Goal: Information Seeking & Learning: Learn about a topic

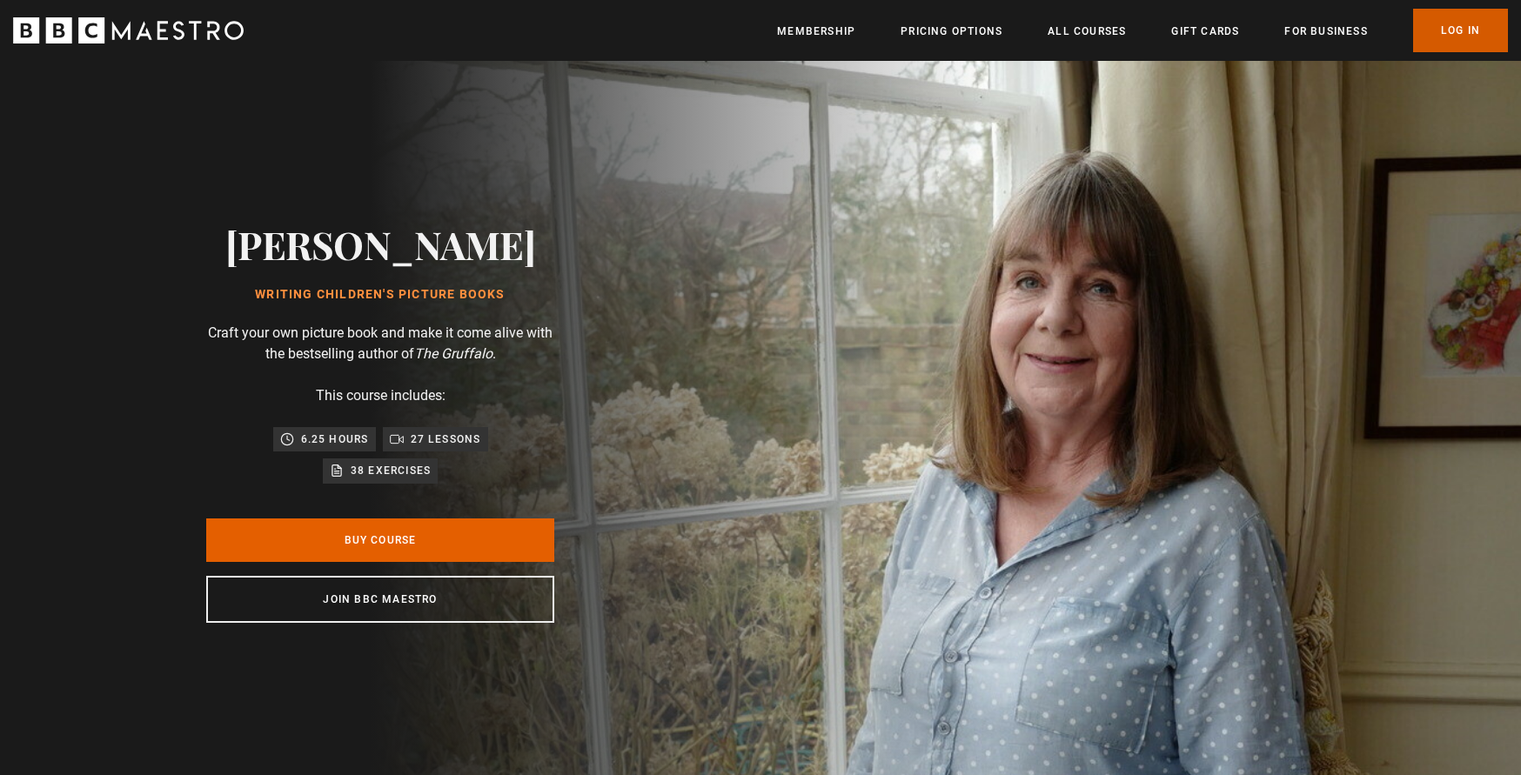
click at [1453, 33] on link "Log In" at bounding box center [1460, 31] width 95 height 44
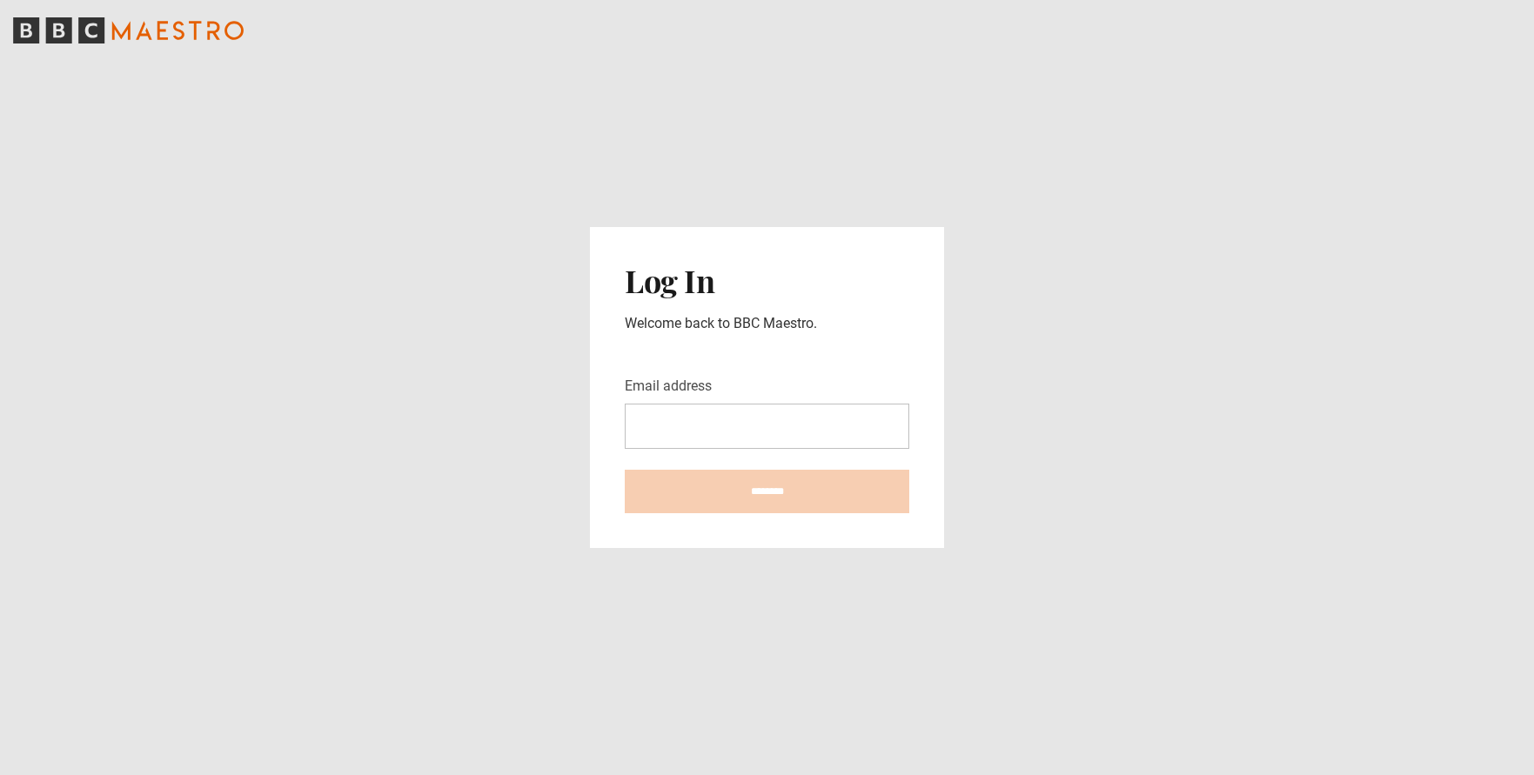
click at [710, 423] on input "Email address" at bounding box center [767, 426] width 285 height 45
type input "**********"
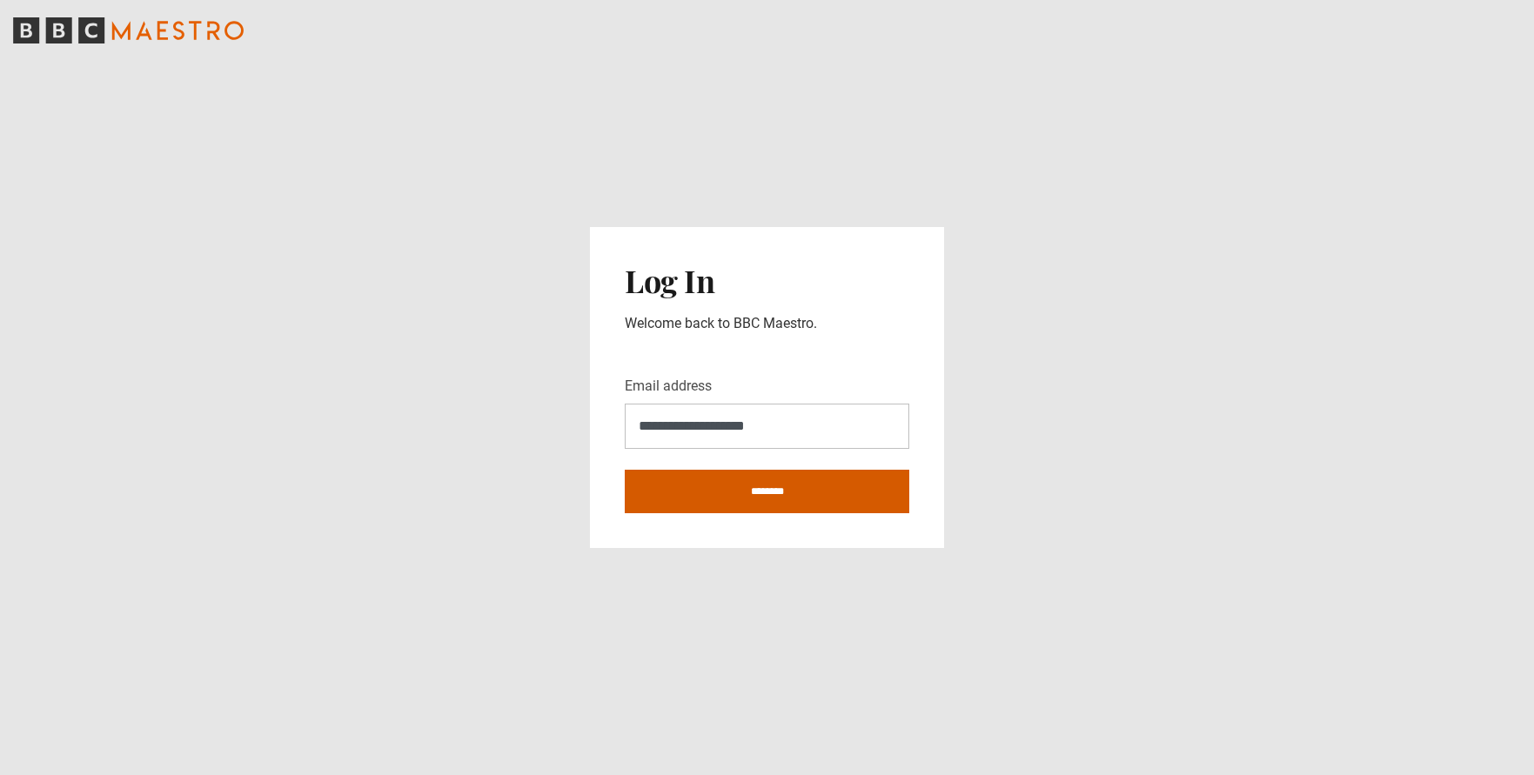
click at [779, 495] on input "********" at bounding box center [767, 492] width 285 height 44
type input "**********"
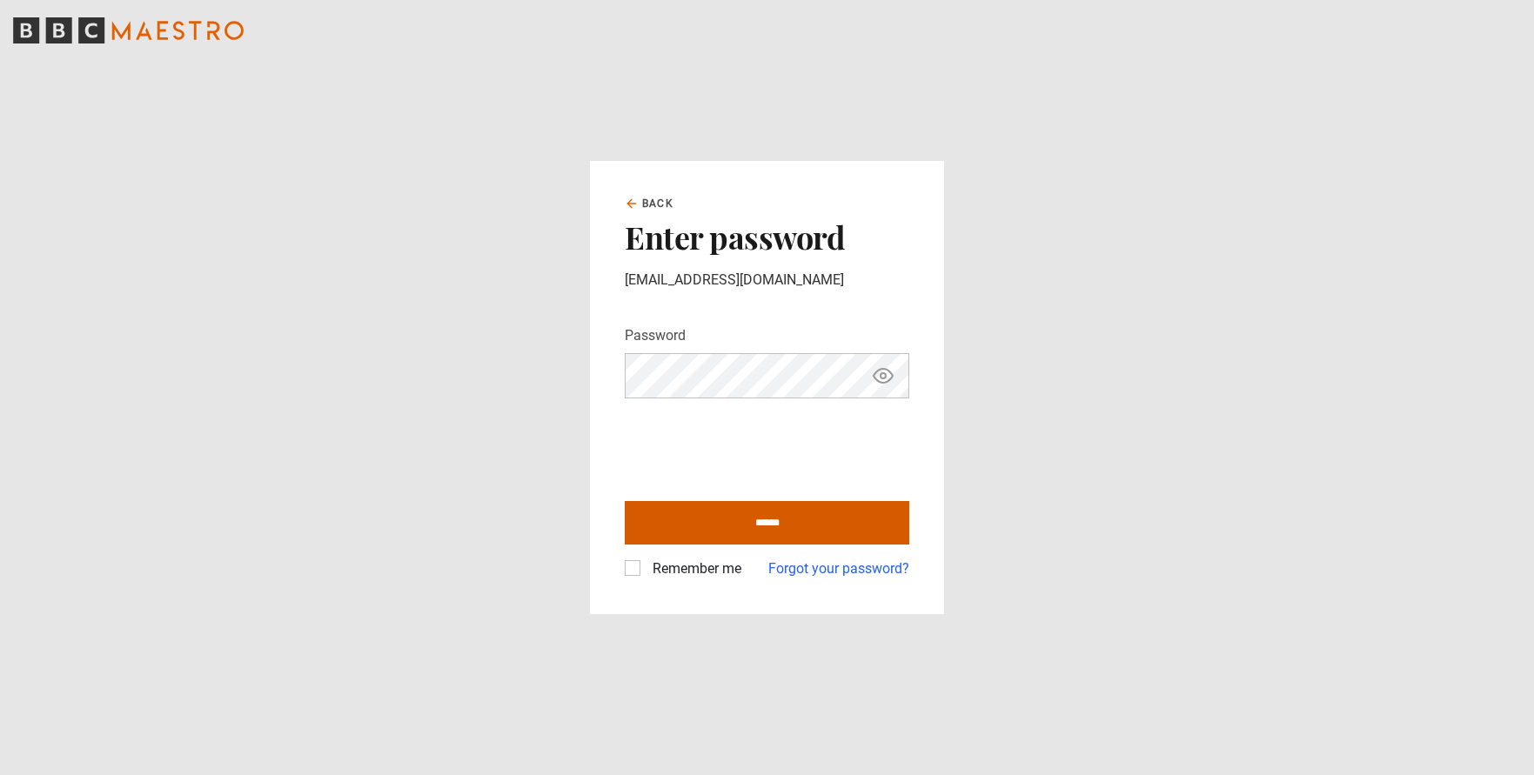
click at [749, 525] on input "******" at bounding box center [767, 523] width 285 height 44
type input "**********"
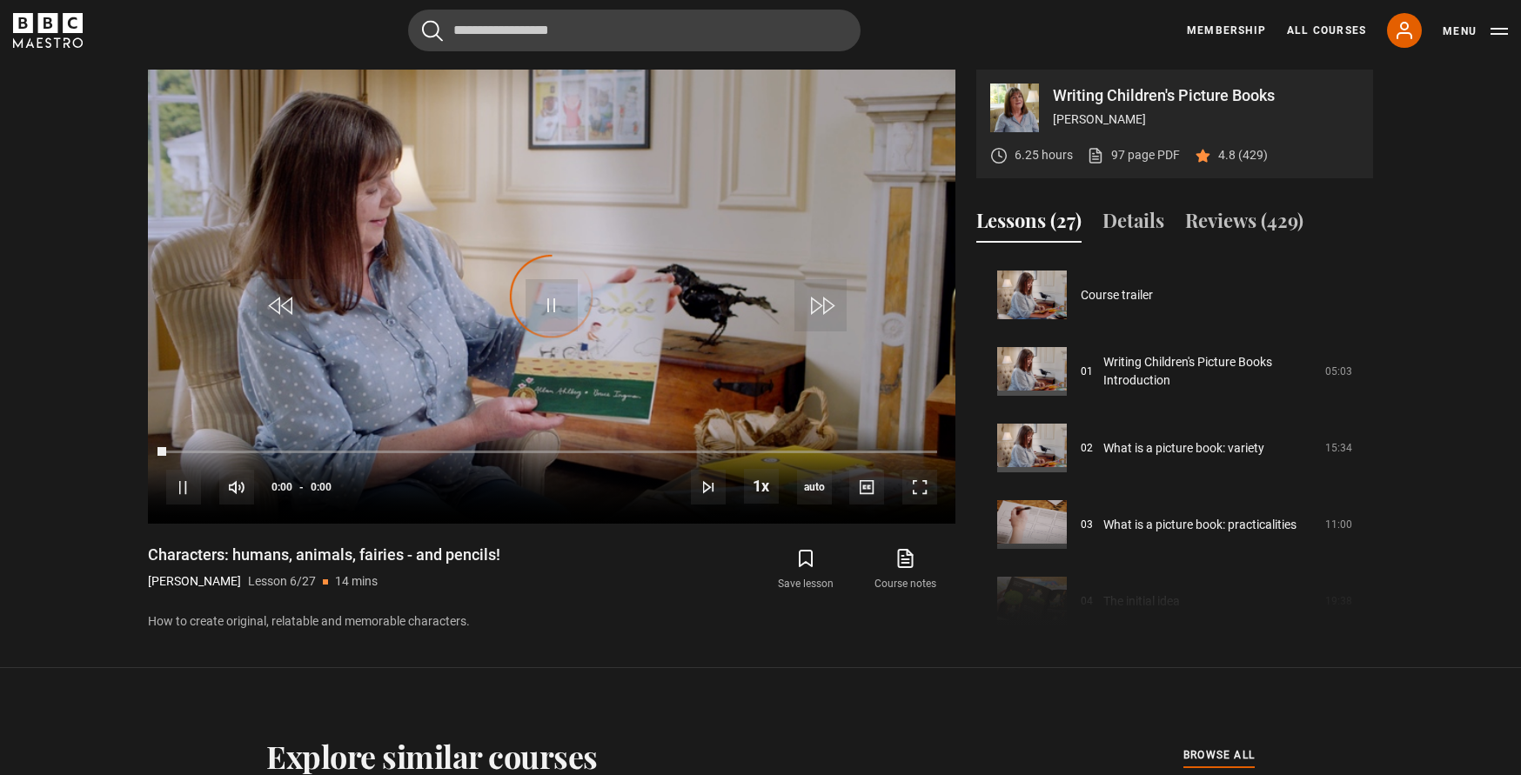
scroll to position [383, 0]
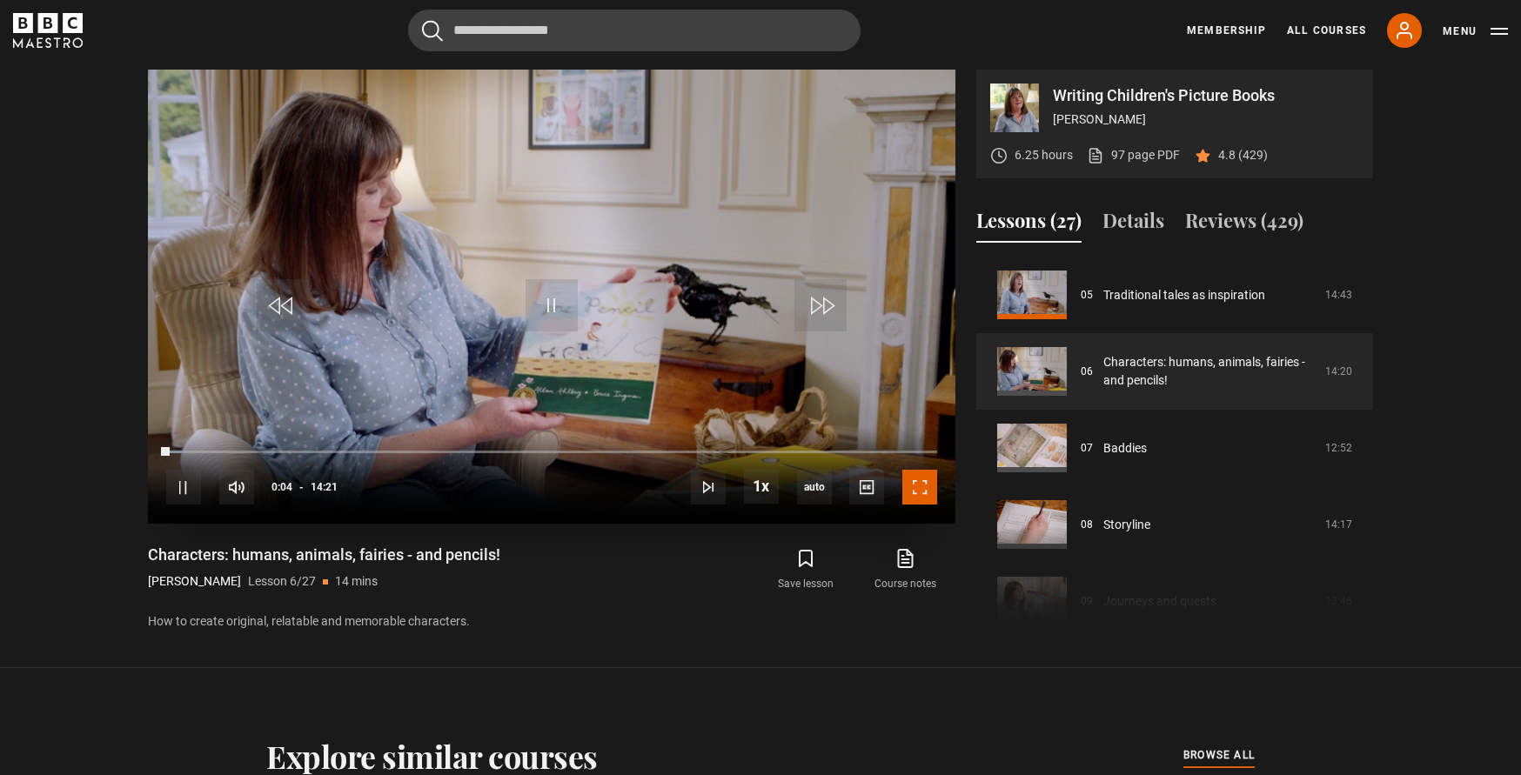
click at [920, 482] on span "Video Player" at bounding box center [919, 487] width 35 height 35
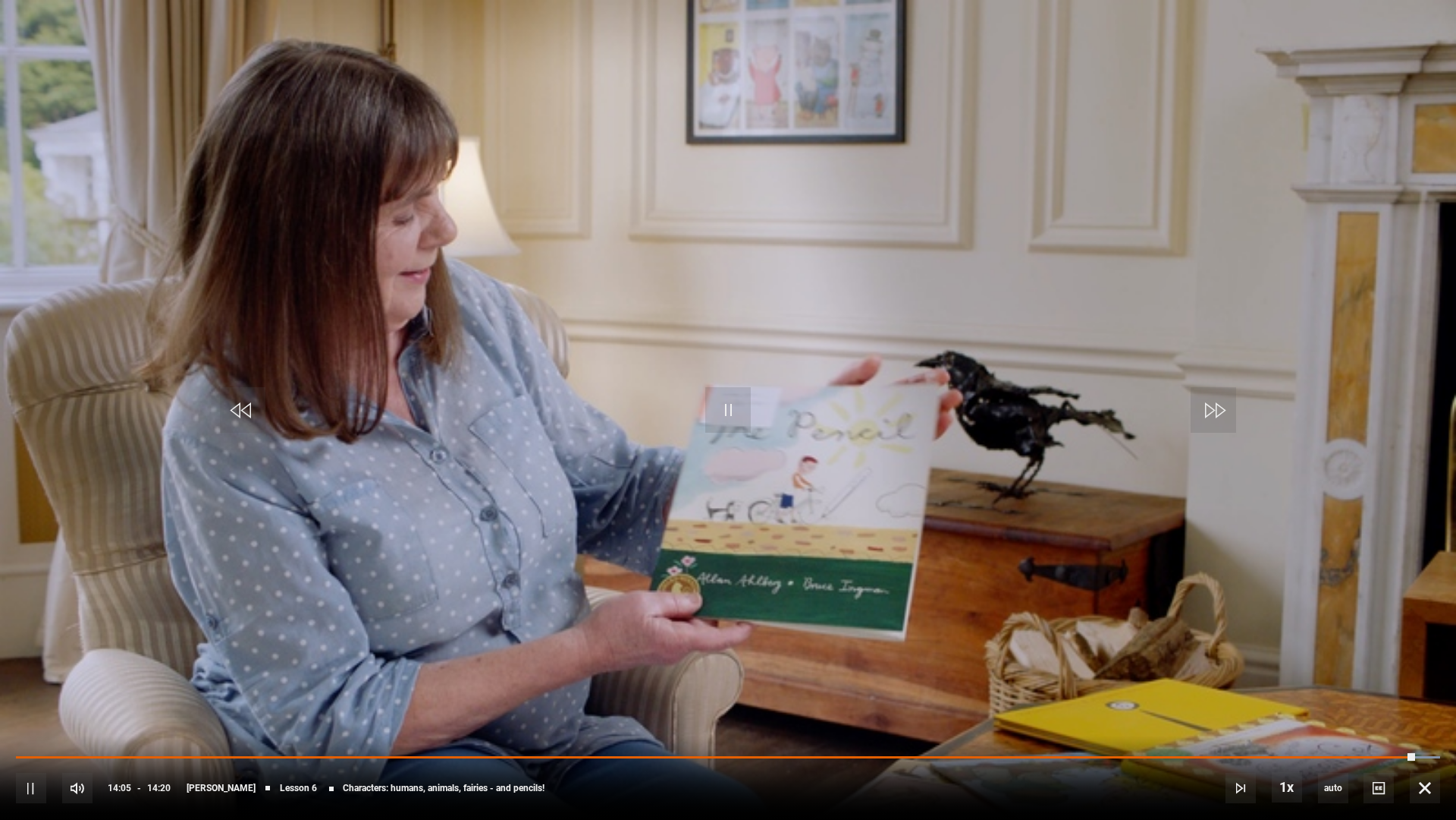
click at [399, 610] on video "Video Player" at bounding box center [728, 410] width 1456 height 820
click at [398, 610] on video "Video Player" at bounding box center [728, 410] width 1456 height 820
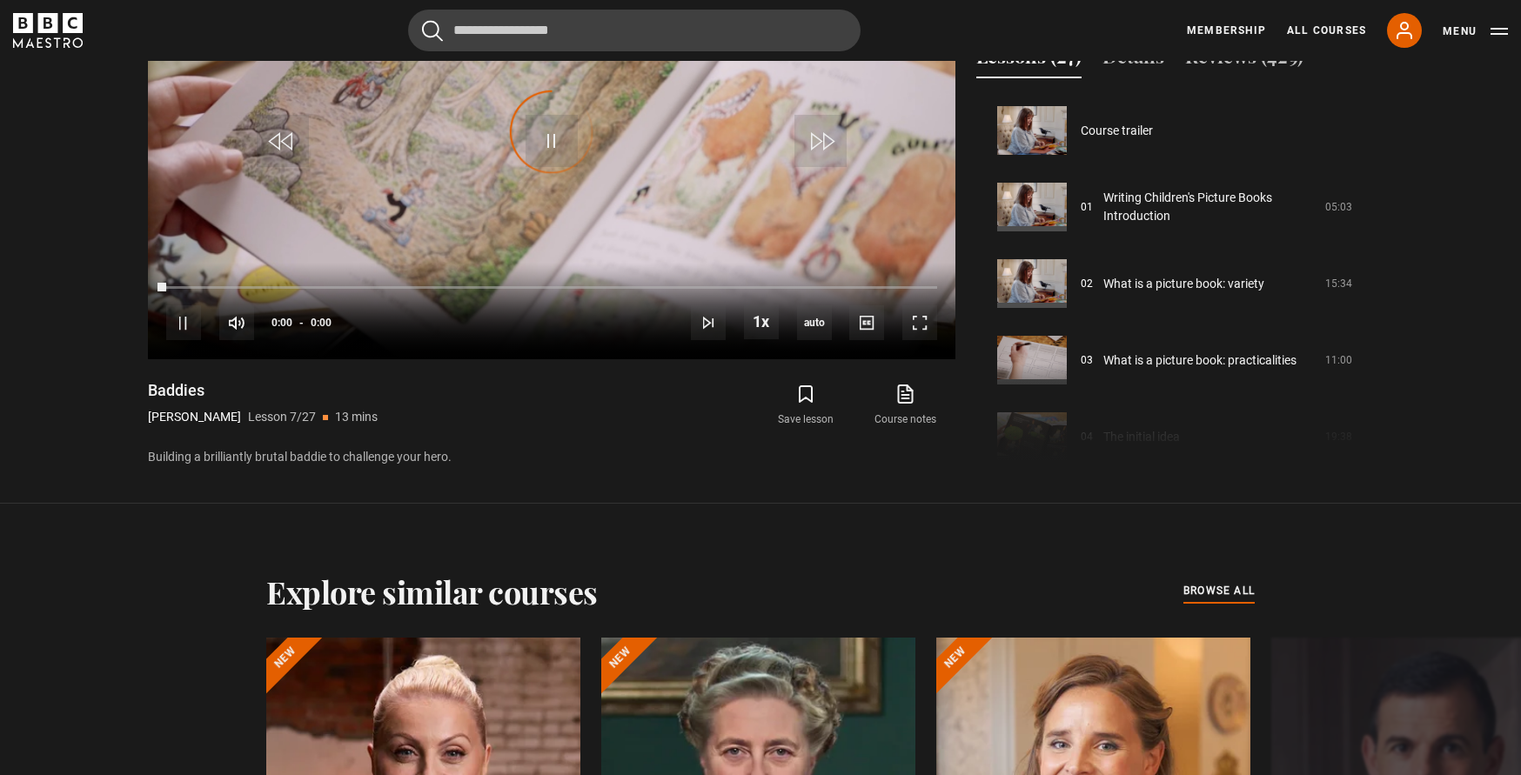
scroll to position [459, 0]
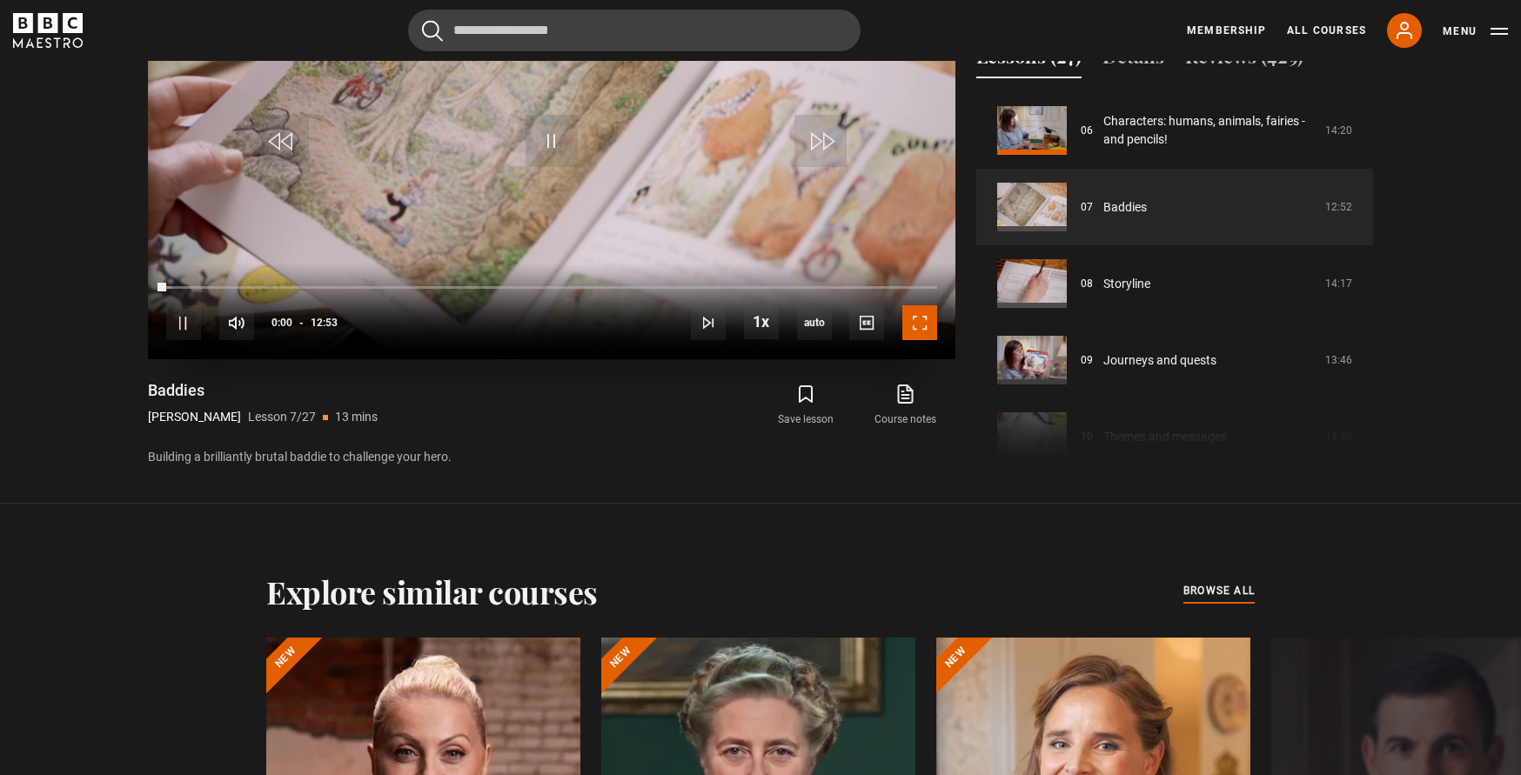
click at [923, 326] on span "Video Player" at bounding box center [919, 322] width 35 height 35
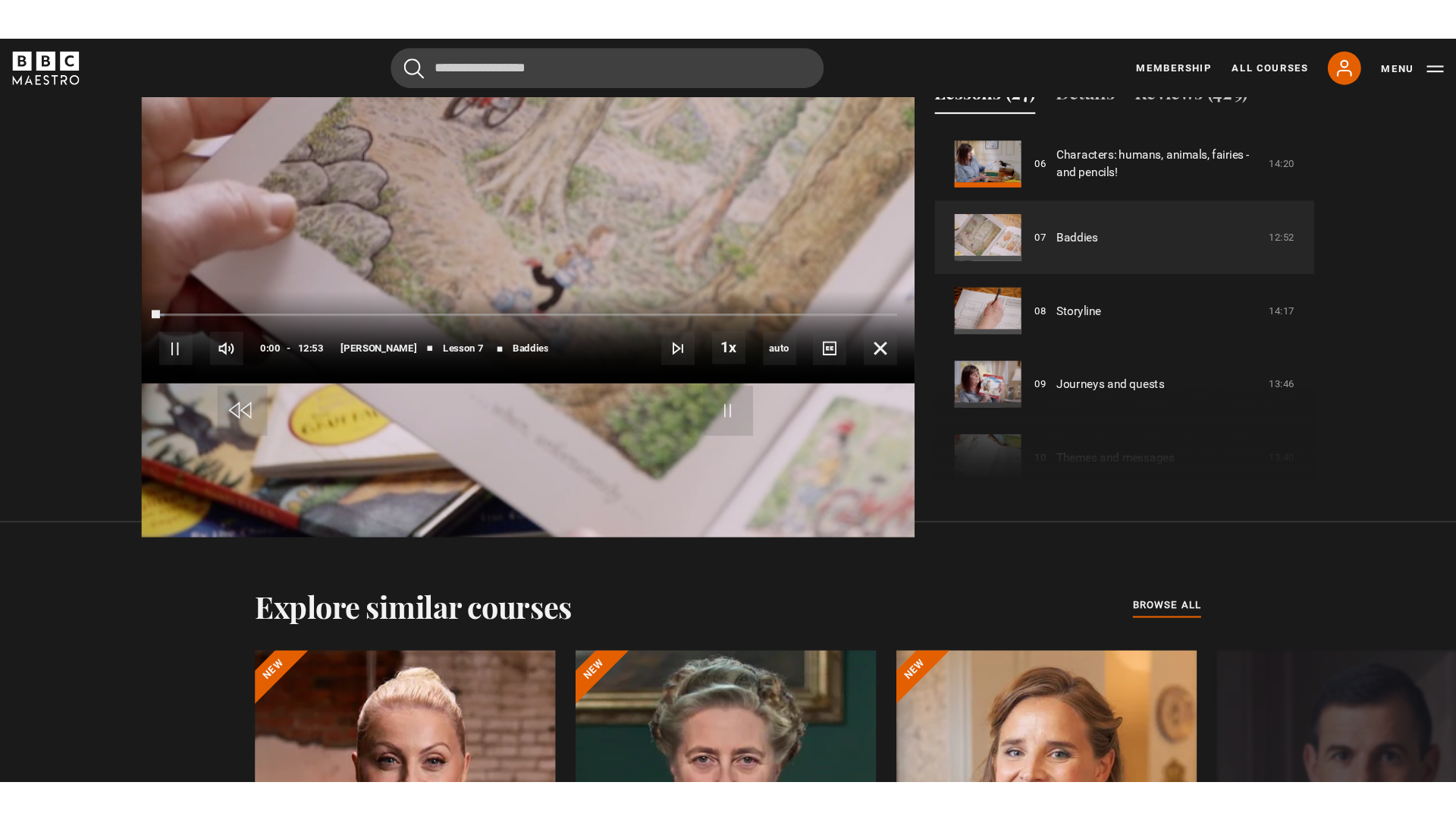
scroll to position [745, 0]
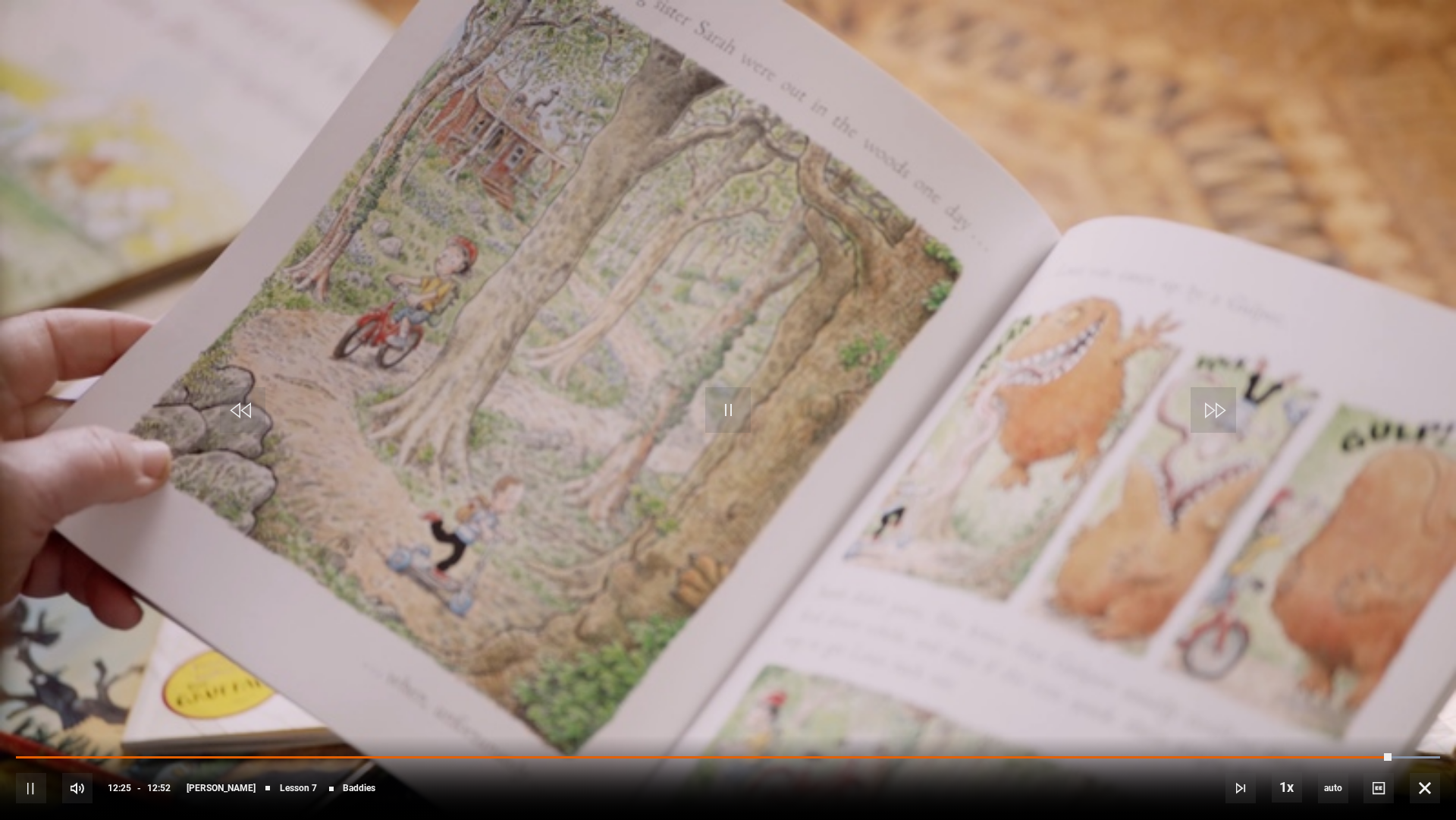
click at [886, 301] on video "Video Player" at bounding box center [728, 410] width 1456 height 820
click at [867, 131] on video "Video Player" at bounding box center [728, 410] width 1456 height 820
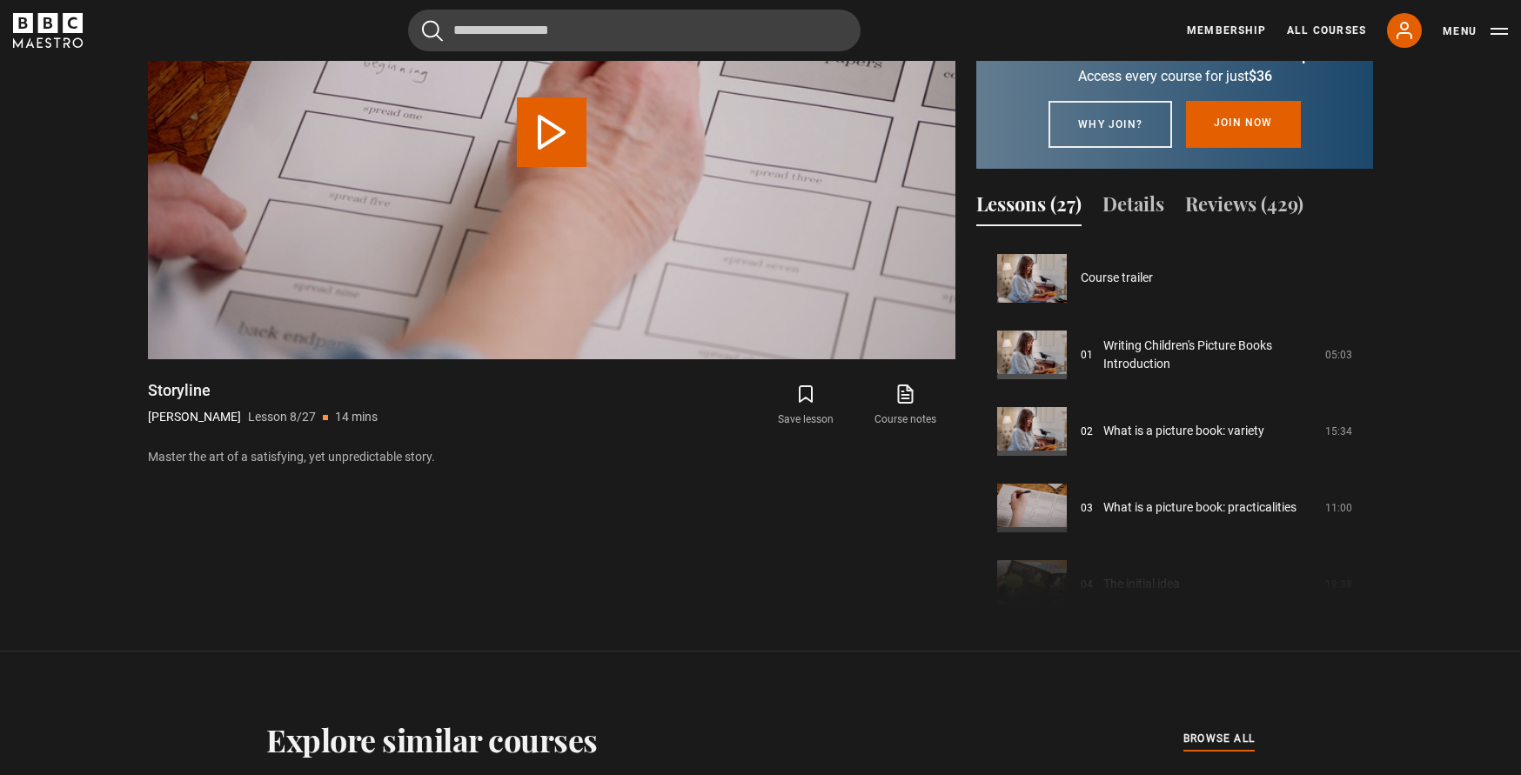
scroll to position [536, 0]
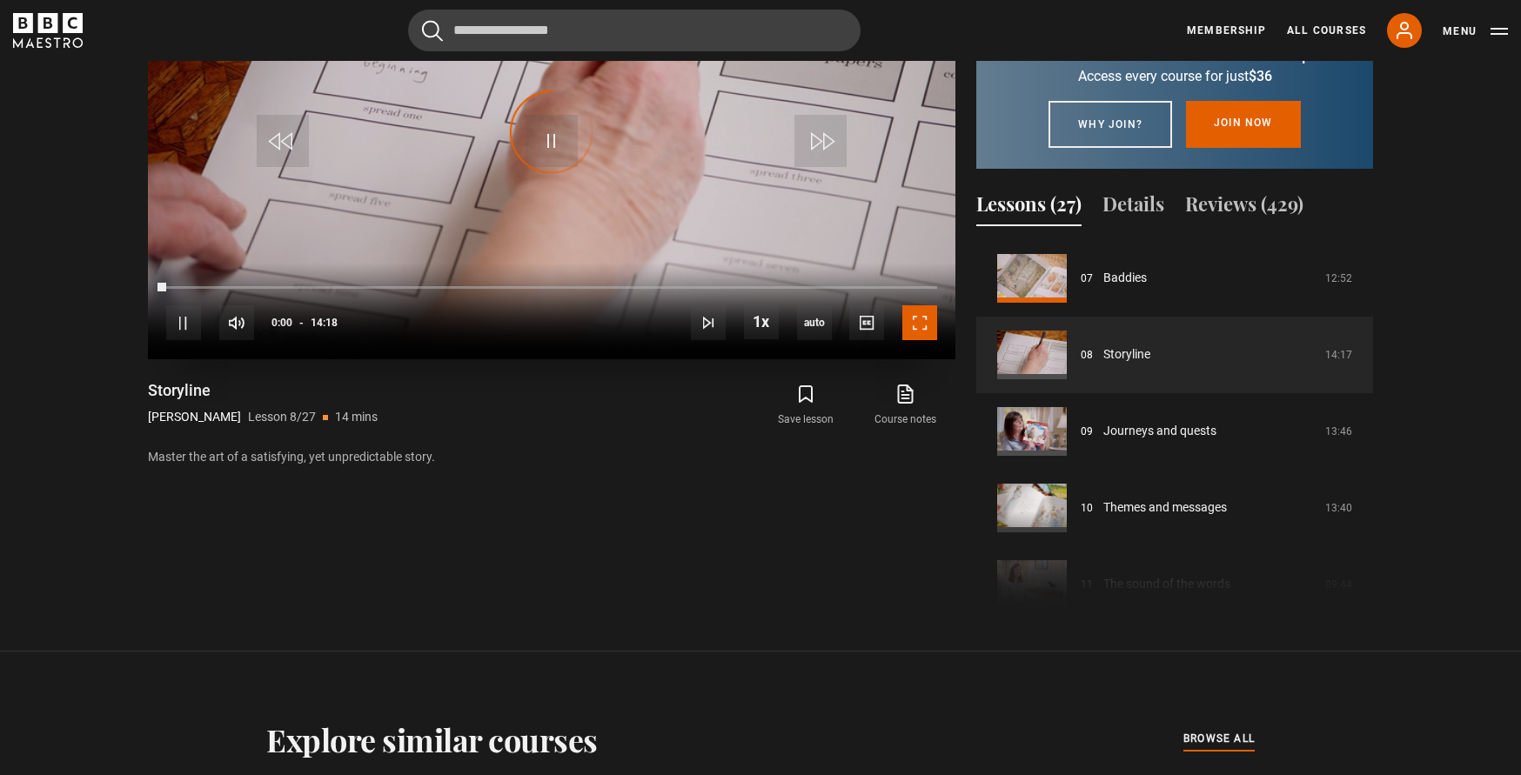
click at [921, 319] on span "Video Player" at bounding box center [919, 322] width 35 height 35
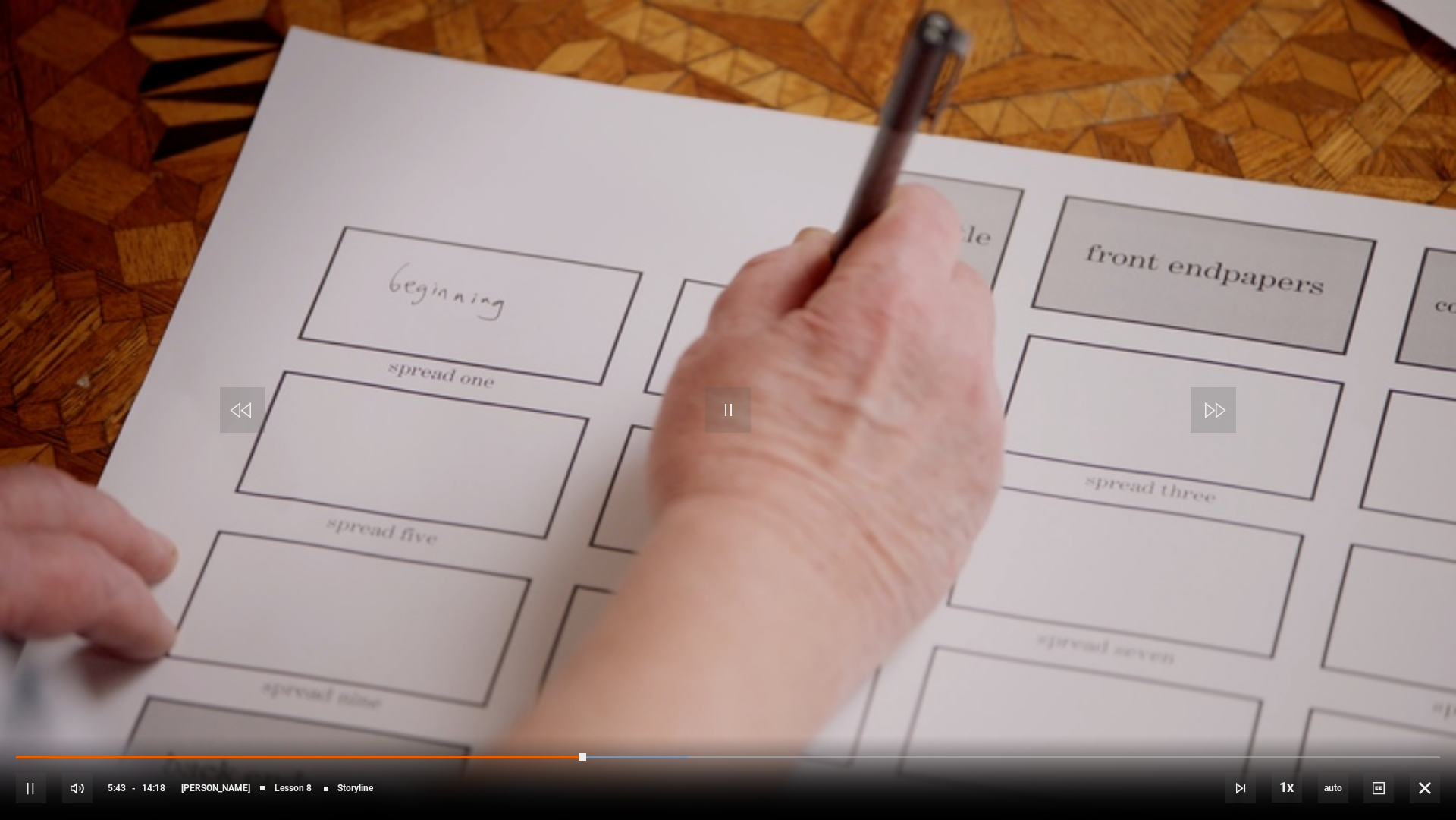
click at [782, 295] on video "Video Player" at bounding box center [728, 410] width 1456 height 820
drag, startPoint x: 918, startPoint y: 253, endPoint x: 909, endPoint y: 254, distance: 9.1
click at [914, 254] on video "Video Player" at bounding box center [728, 410] width 1456 height 820
drag, startPoint x: 259, startPoint y: 509, endPoint x: 260, endPoint y: 500, distance: 9.1
click at [259, 506] on video "Video Player" at bounding box center [728, 410] width 1456 height 820
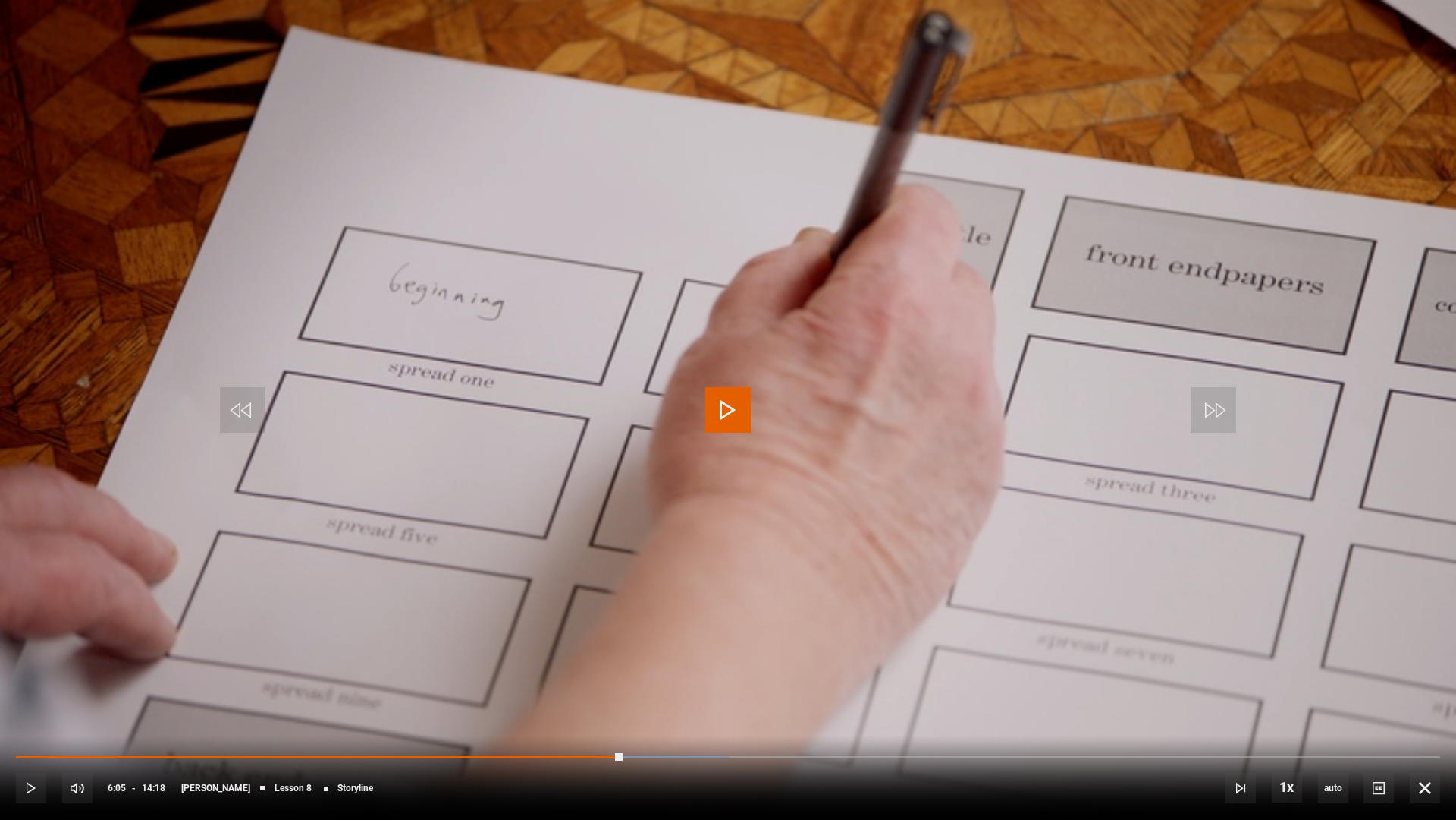
click at [961, 299] on video "Video Player" at bounding box center [728, 410] width 1456 height 820
click at [711, 411] on span "Video Player" at bounding box center [728, 410] width 45 height 45
click at [798, 401] on video "Video Player" at bounding box center [728, 410] width 1456 height 820
click at [726, 419] on span "Video Player" at bounding box center [728, 410] width 45 height 45
click at [1325, 675] on span "Video Player" at bounding box center [1425, 788] width 31 height 31
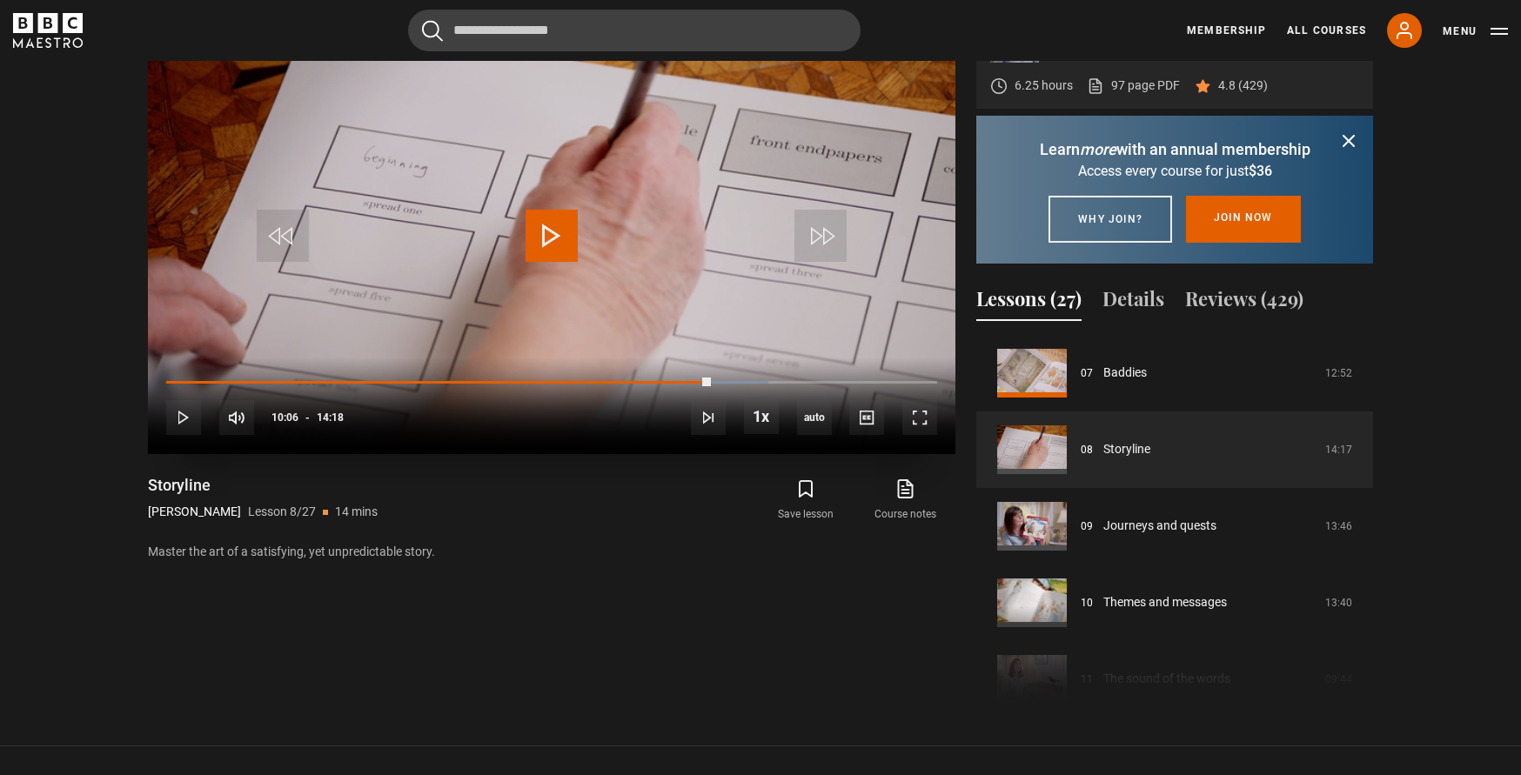
click at [544, 222] on span "Video Player" at bounding box center [552, 236] width 52 height 52
click at [926, 416] on span "Video Player" at bounding box center [919, 417] width 35 height 35
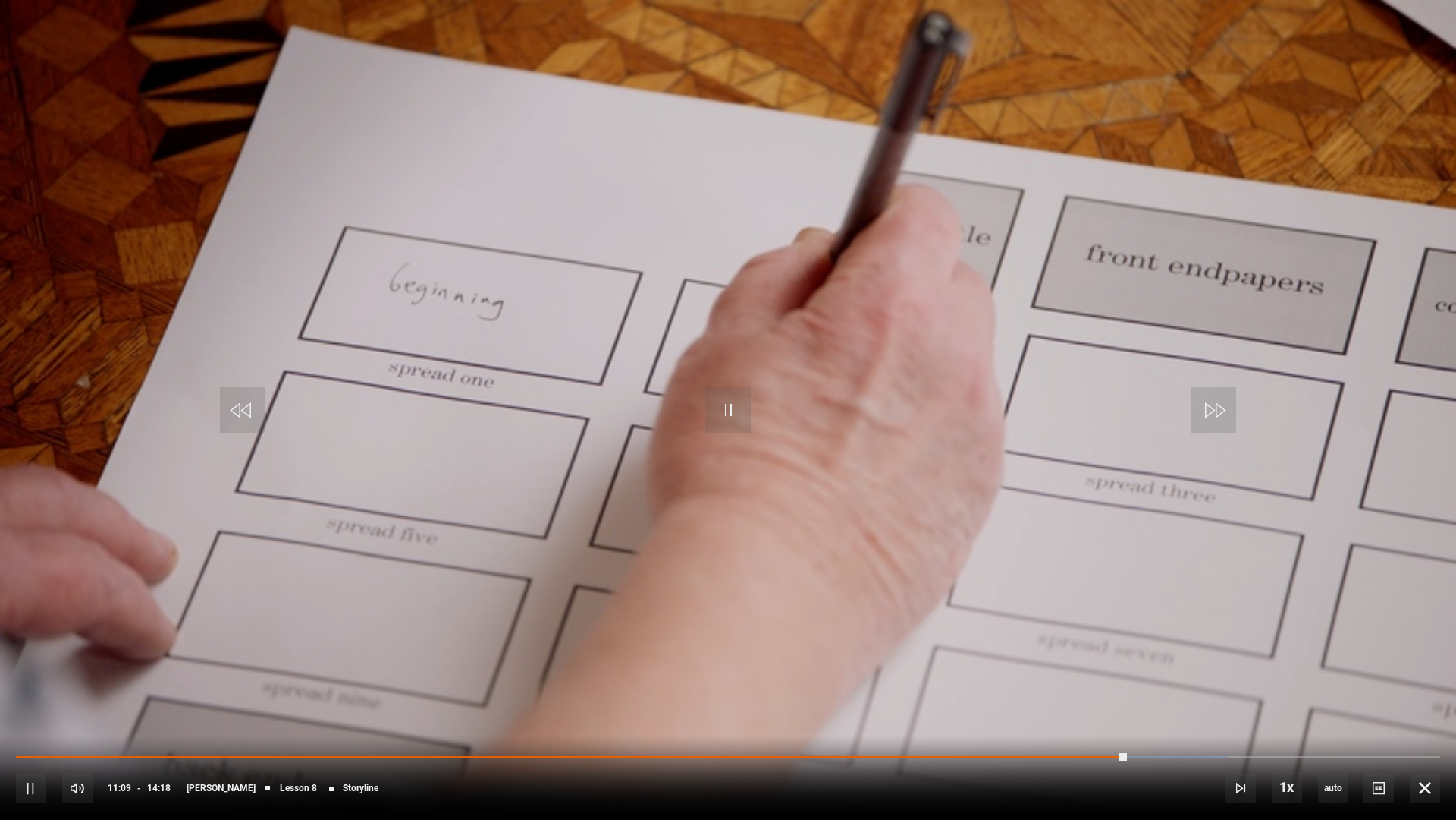
click at [893, 441] on video "Video Player" at bounding box center [728, 410] width 1456 height 820
click at [941, 460] on video "Video Player" at bounding box center [728, 410] width 1456 height 820
click at [999, 408] on video "Video Player" at bounding box center [728, 410] width 1456 height 820
click at [1153, 254] on video "Video Player" at bounding box center [728, 410] width 1456 height 820
click at [1157, 635] on video "Video Player" at bounding box center [728, 410] width 1456 height 820
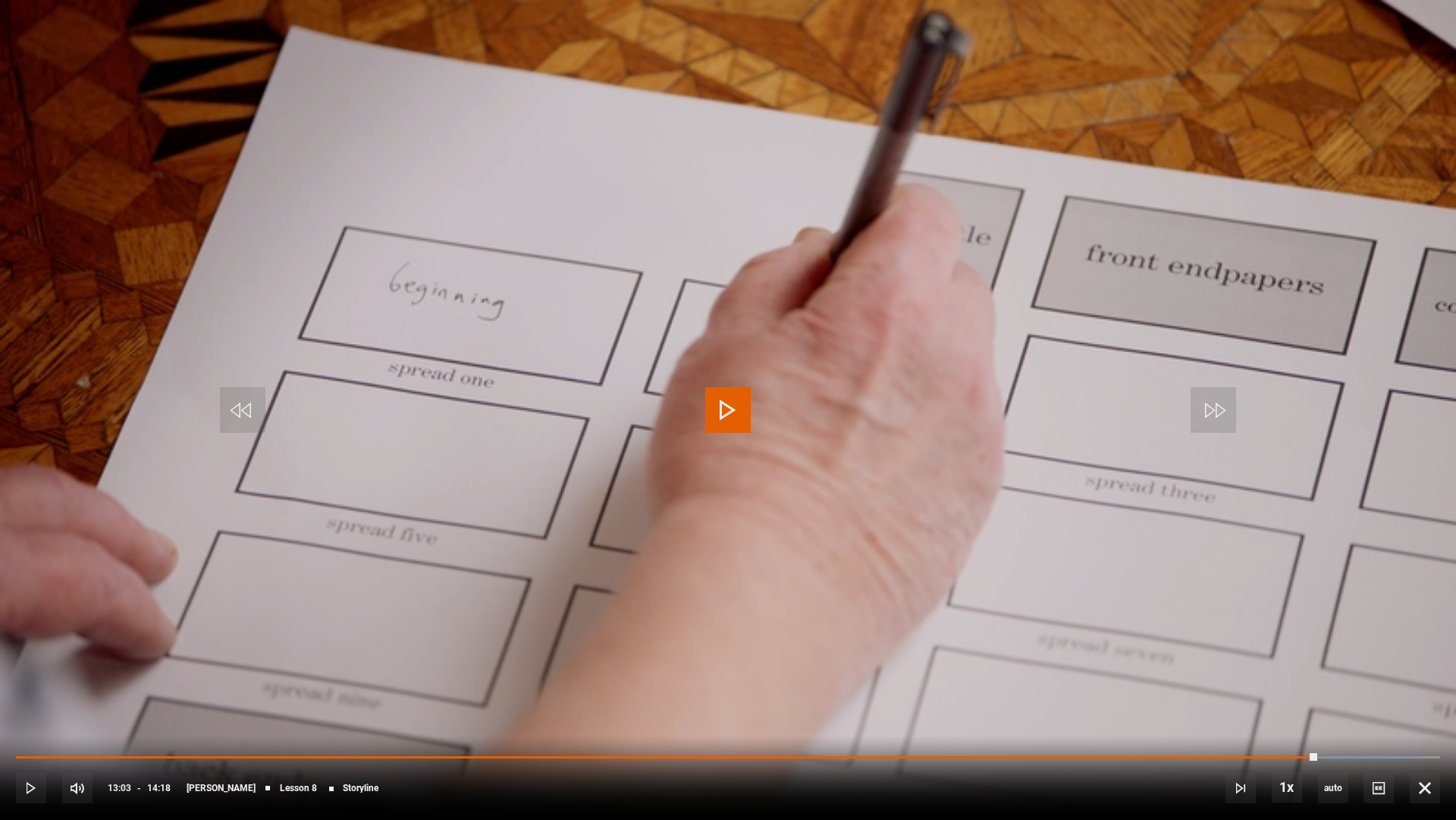
click at [1210, 661] on video "Video Player" at bounding box center [728, 410] width 1456 height 820
click at [1048, 325] on video "Video Player" at bounding box center [728, 410] width 1456 height 820
click at [892, 198] on video "Video Player" at bounding box center [728, 410] width 1456 height 820
click at [1209, 538] on video "Video Player" at bounding box center [728, 410] width 1456 height 820
click at [977, 375] on video "Video Player" at bounding box center [728, 410] width 1456 height 820
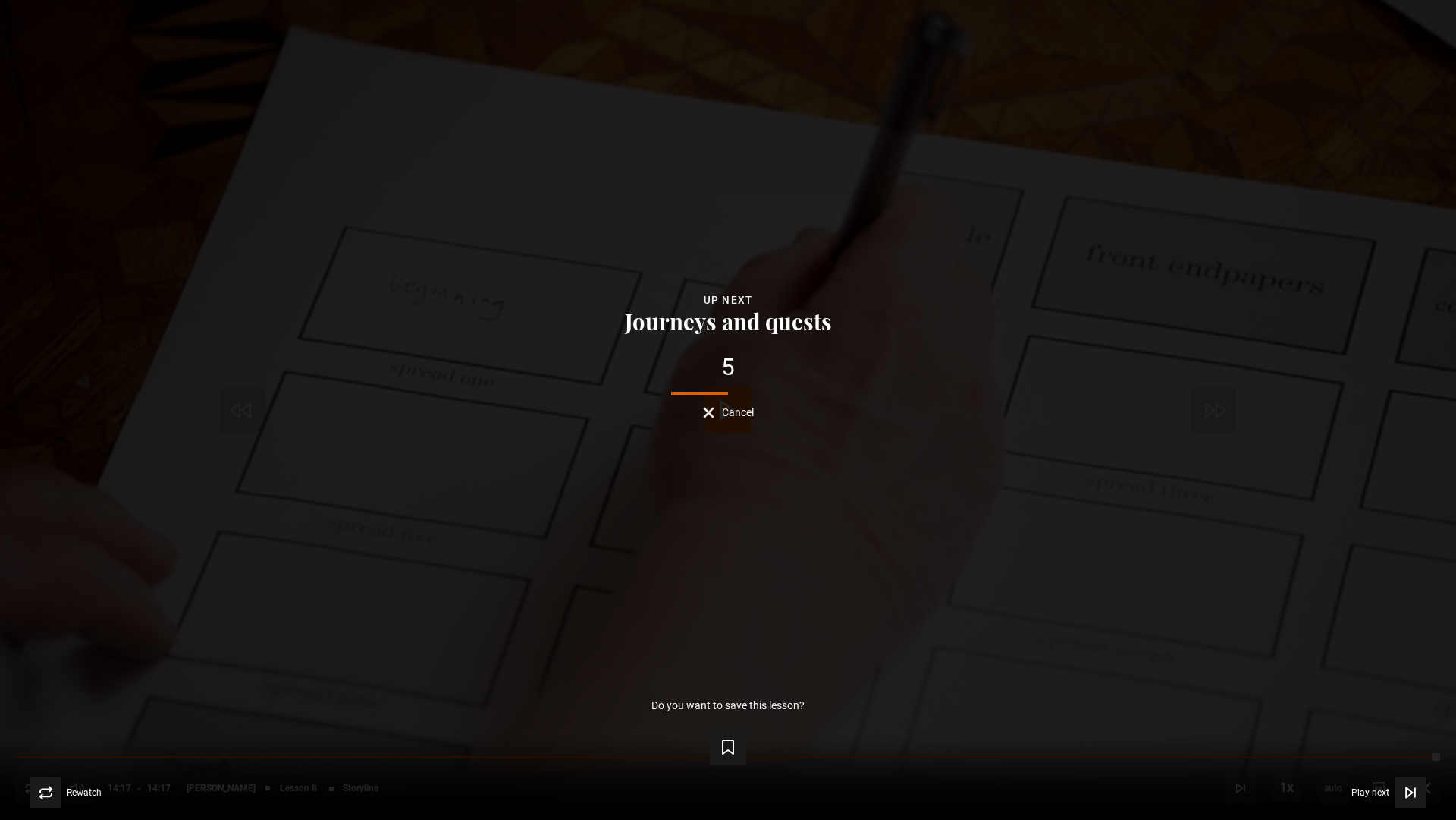
click at [706, 410] on button "Cancel" at bounding box center [729, 412] width 51 height 11
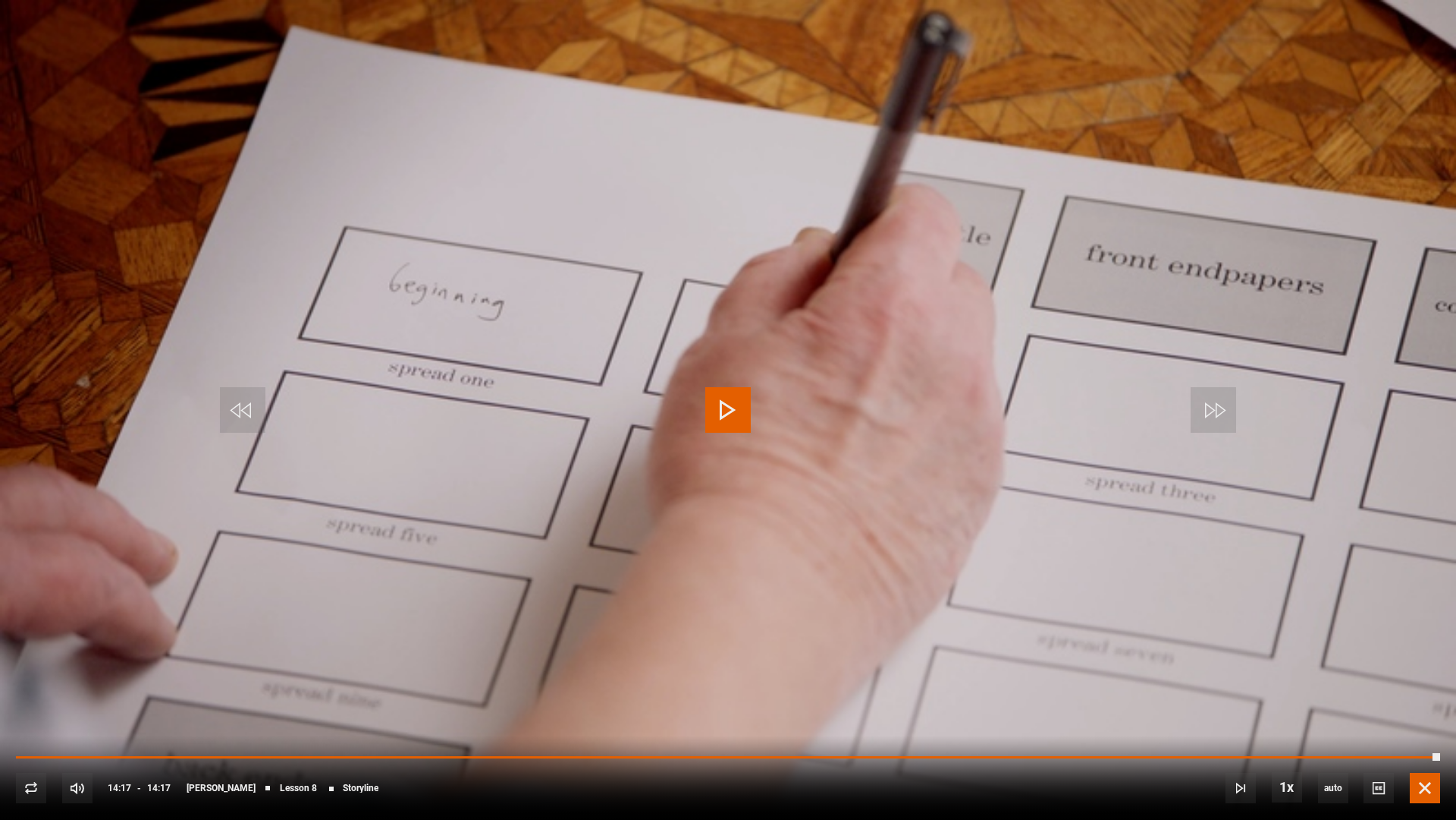
click at [1325, 675] on span "Video Player" at bounding box center [1425, 788] width 31 height 31
